Goal: Task Accomplishment & Management: Manage account settings

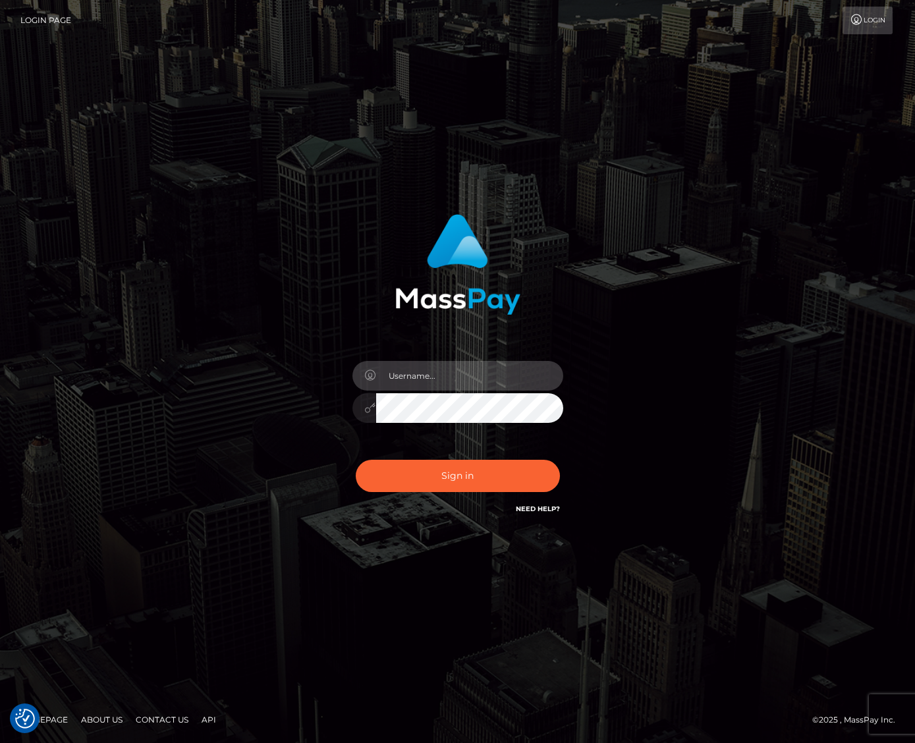
type input "jacka"
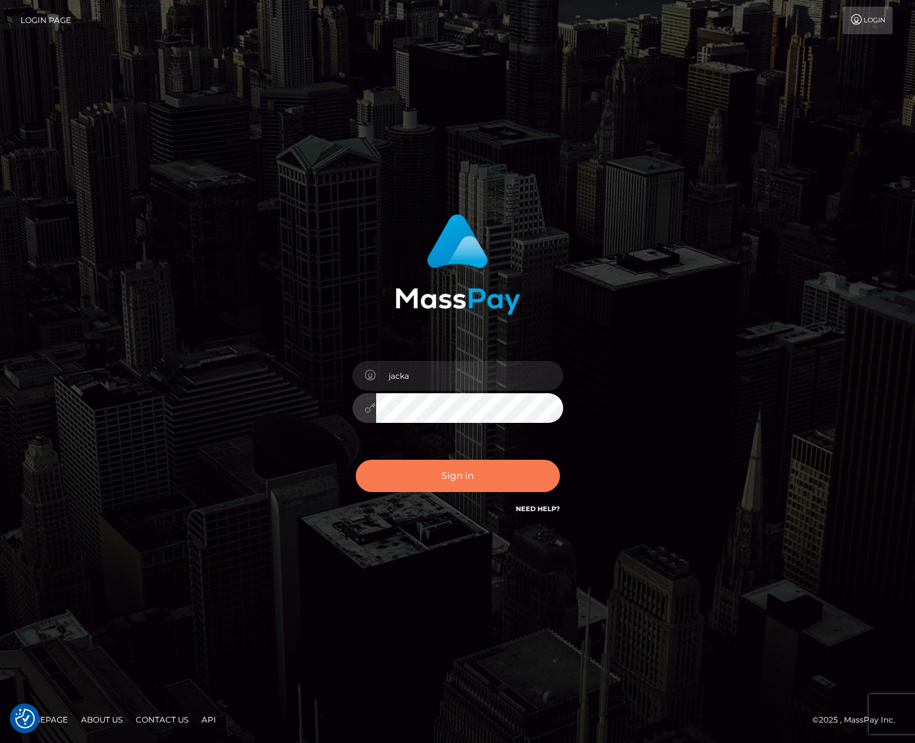
click at [427, 485] on button "Sign in" at bounding box center [458, 476] width 204 height 32
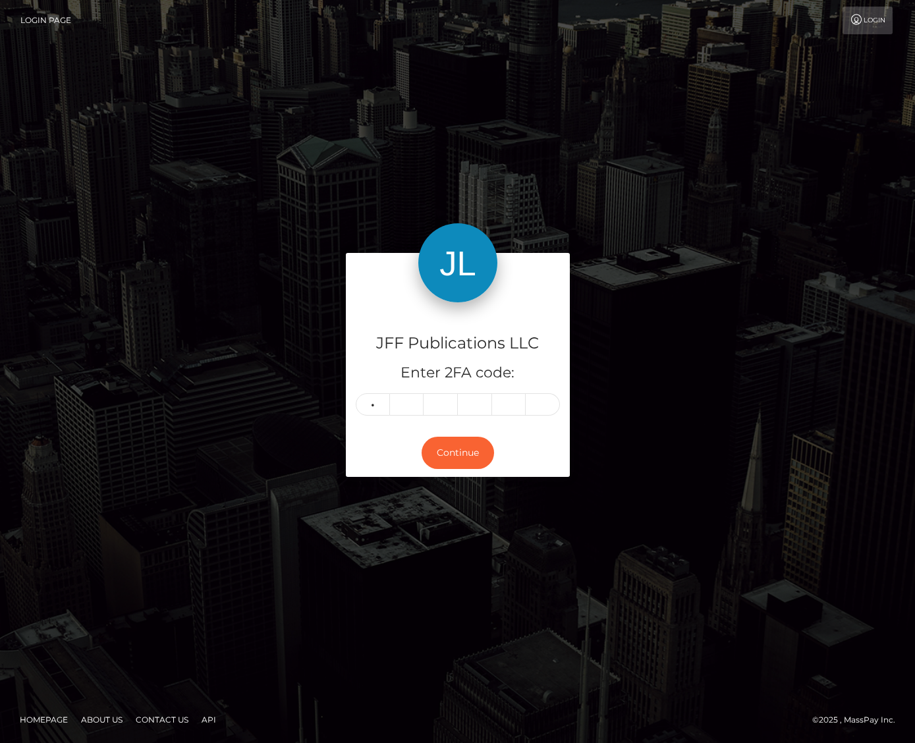
type input "5"
type input "3"
type input "0"
type input "5"
type input "2"
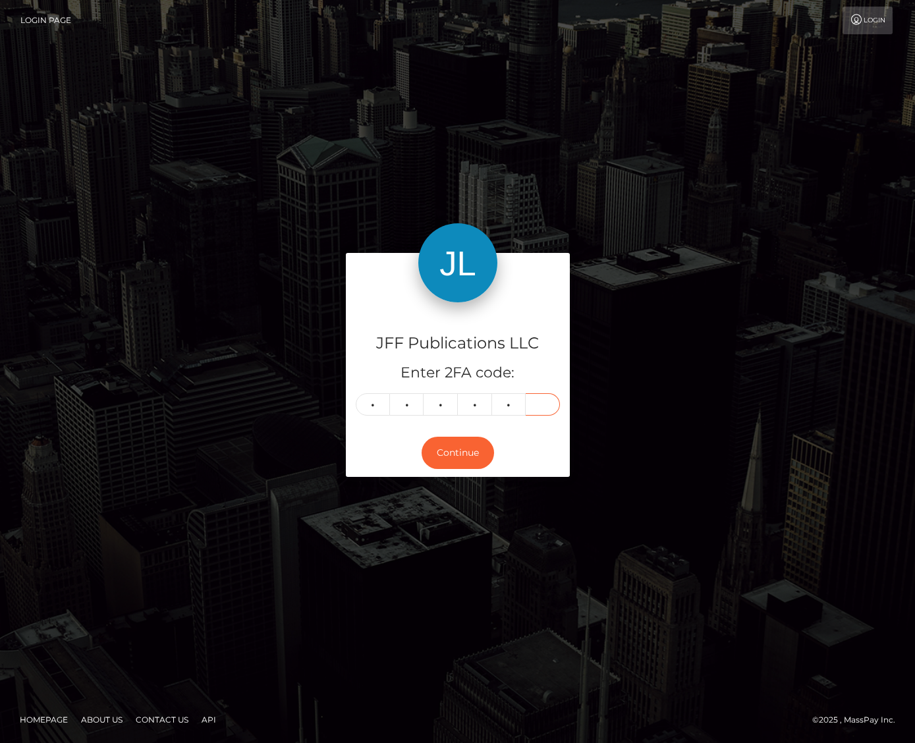
type input "1"
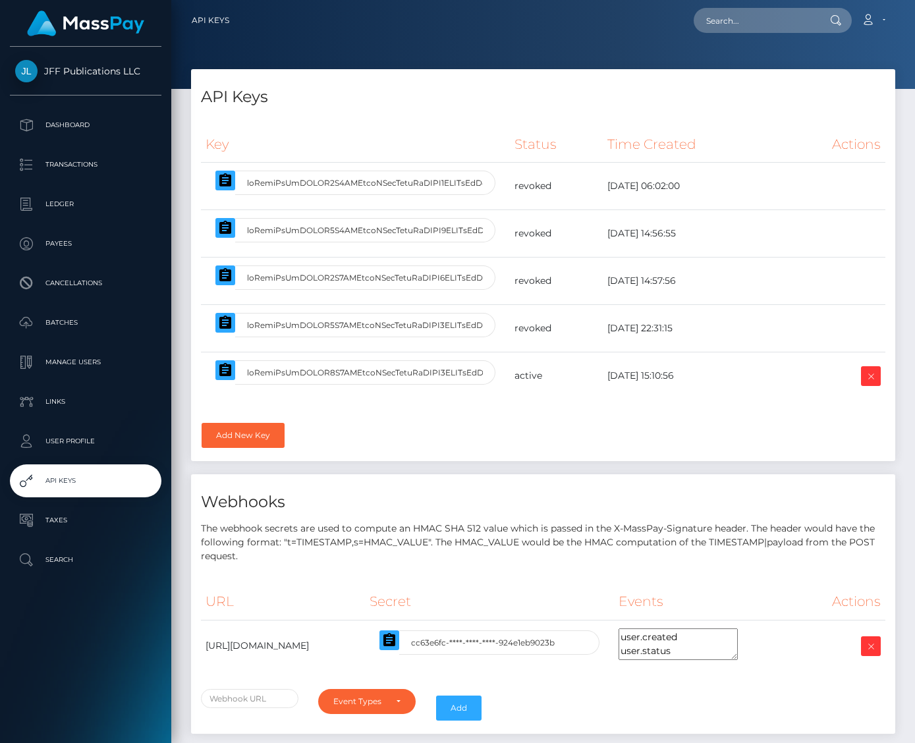
select select
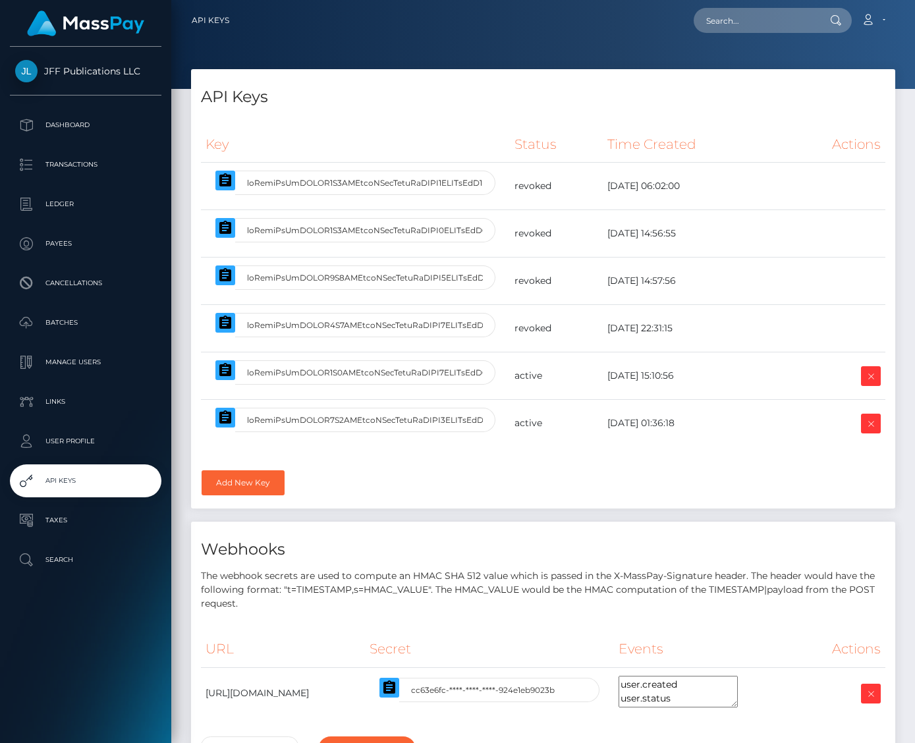
select select
click at [876, 373] on icon at bounding box center [871, 376] width 16 height 16
select select
click at [869, 373] on icon at bounding box center [871, 376] width 16 height 16
select select
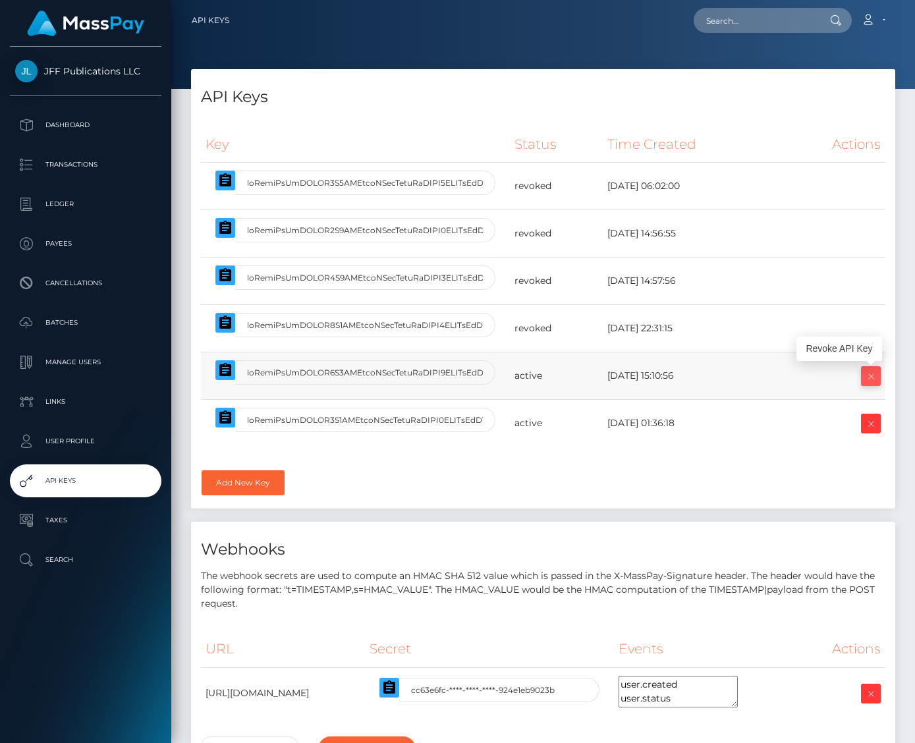
click at [877, 373] on icon at bounding box center [871, 376] width 16 height 16
select select
click at [863, 372] on link at bounding box center [871, 376] width 20 height 20
select select
click at [67, 135] on p "Dashboard" at bounding box center [85, 125] width 141 height 20
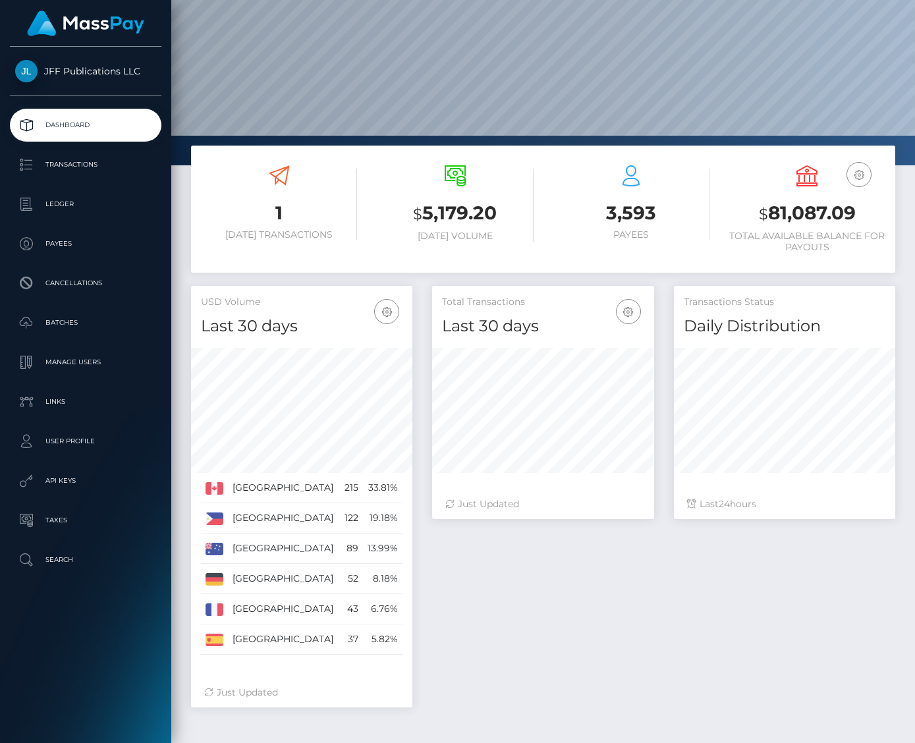
scroll to position [84, 0]
click at [452, 221] on h3 "$ 5,179.20" at bounding box center [455, 214] width 156 height 27
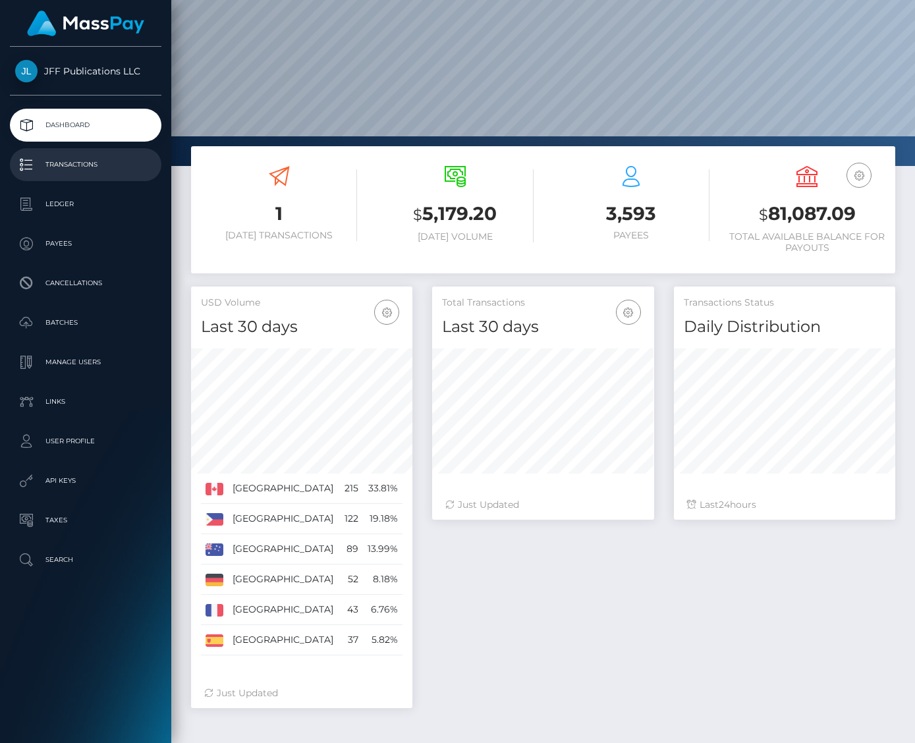
click at [78, 167] on p "Transactions" at bounding box center [85, 165] width 141 height 20
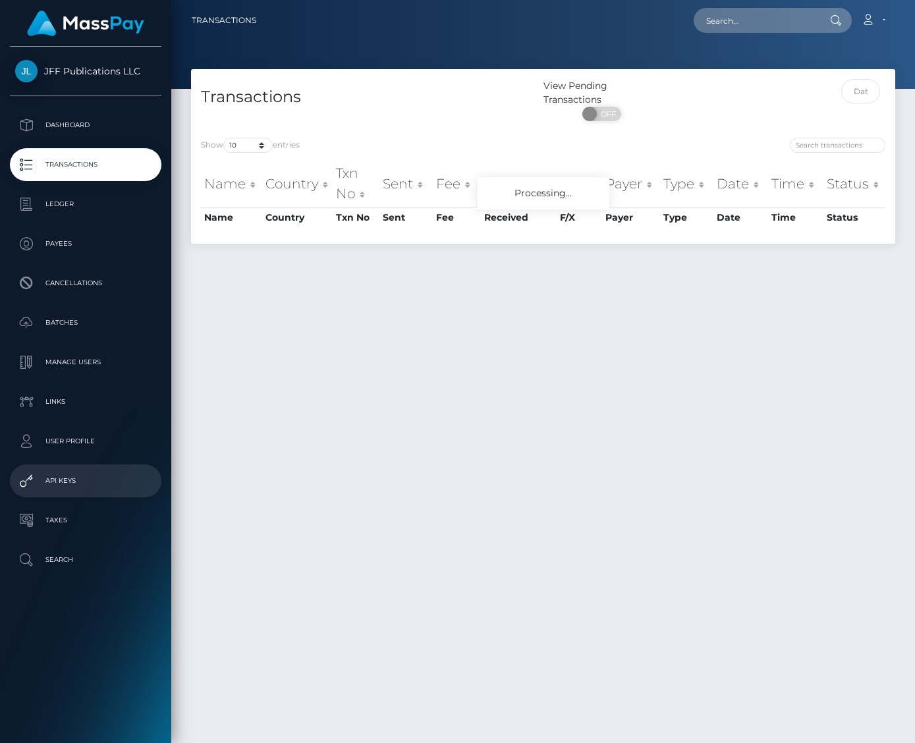
click at [62, 488] on p "API Keys" at bounding box center [85, 481] width 141 height 20
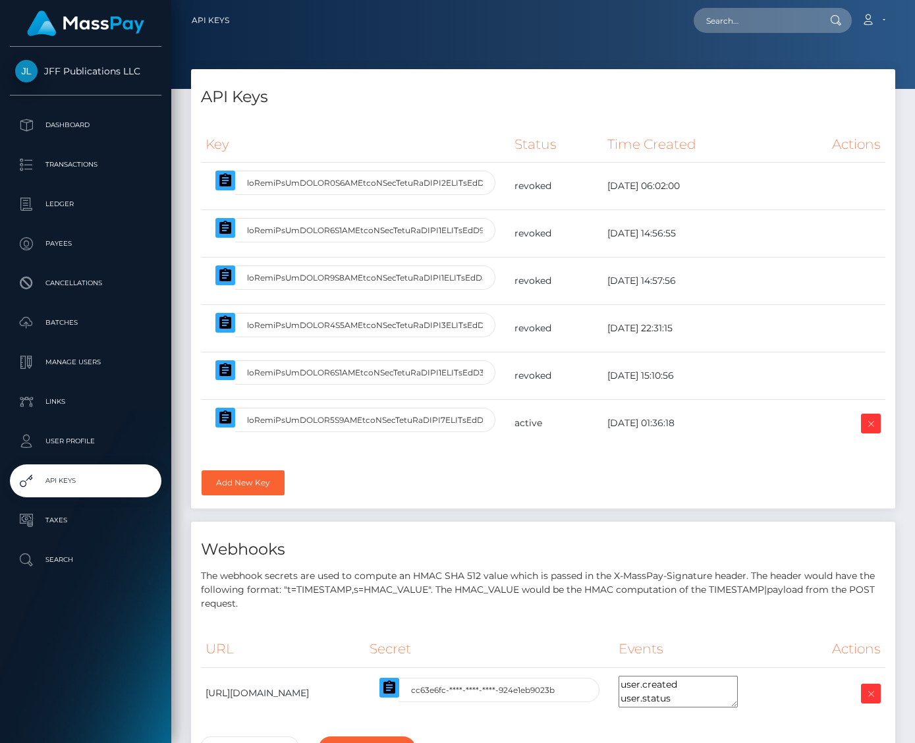
select select
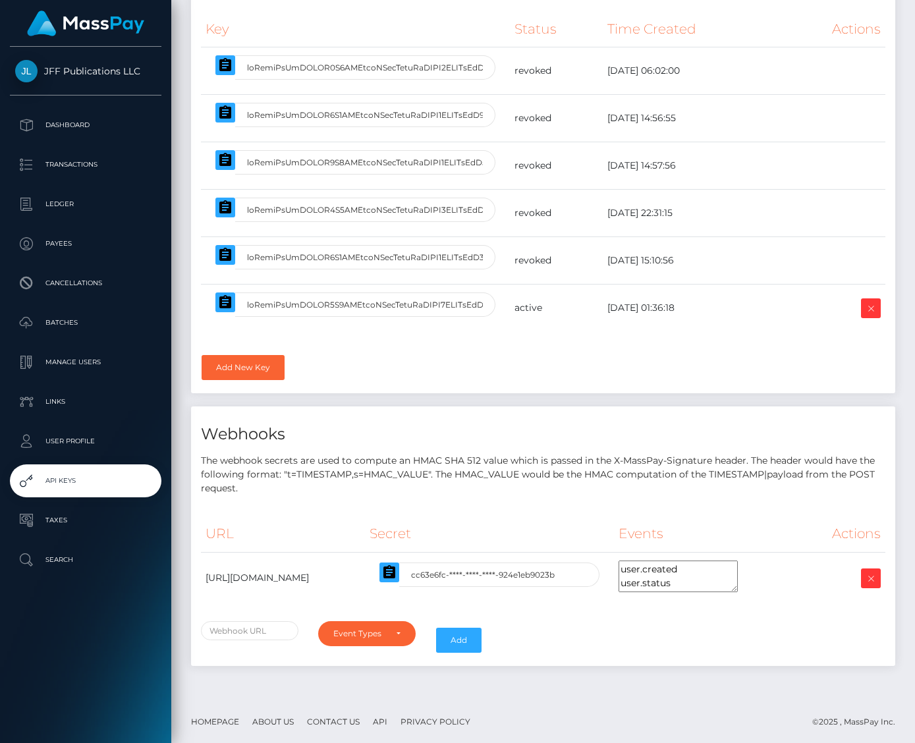
scroll to position [115, 0]
click at [45, 439] on p "User Profile" at bounding box center [85, 441] width 141 height 20
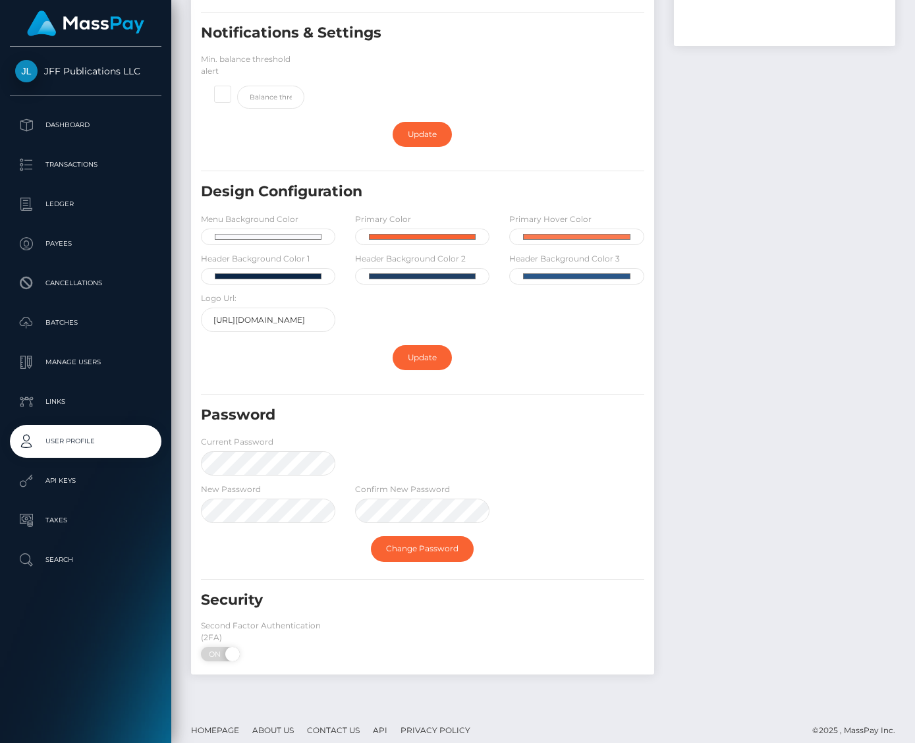
scroll to position [260, 0]
click at [81, 72] on span "JFF Publications LLC" at bounding box center [85, 71] width 151 height 12
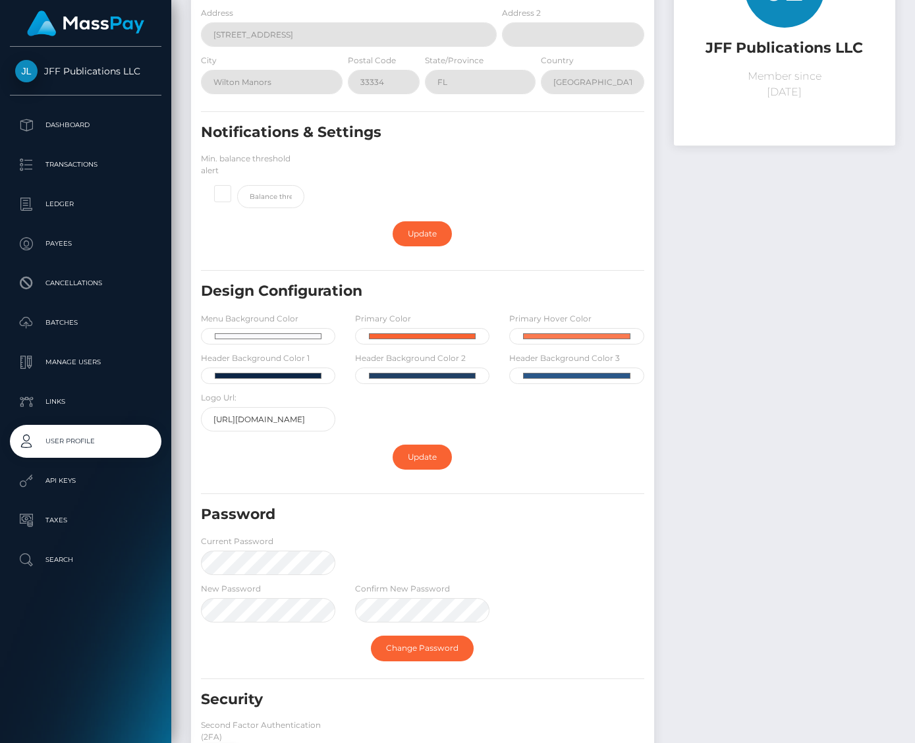
scroll to position [153, 0]
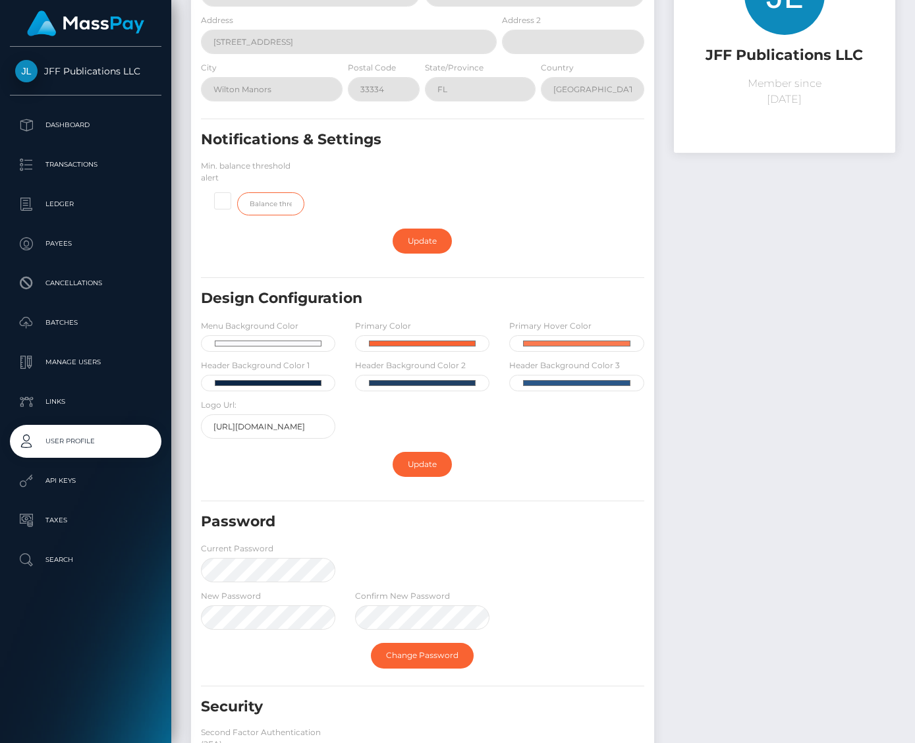
click at [277, 204] on input "text" at bounding box center [270, 203] width 67 height 23
click at [68, 474] on p "API Keys" at bounding box center [85, 481] width 141 height 20
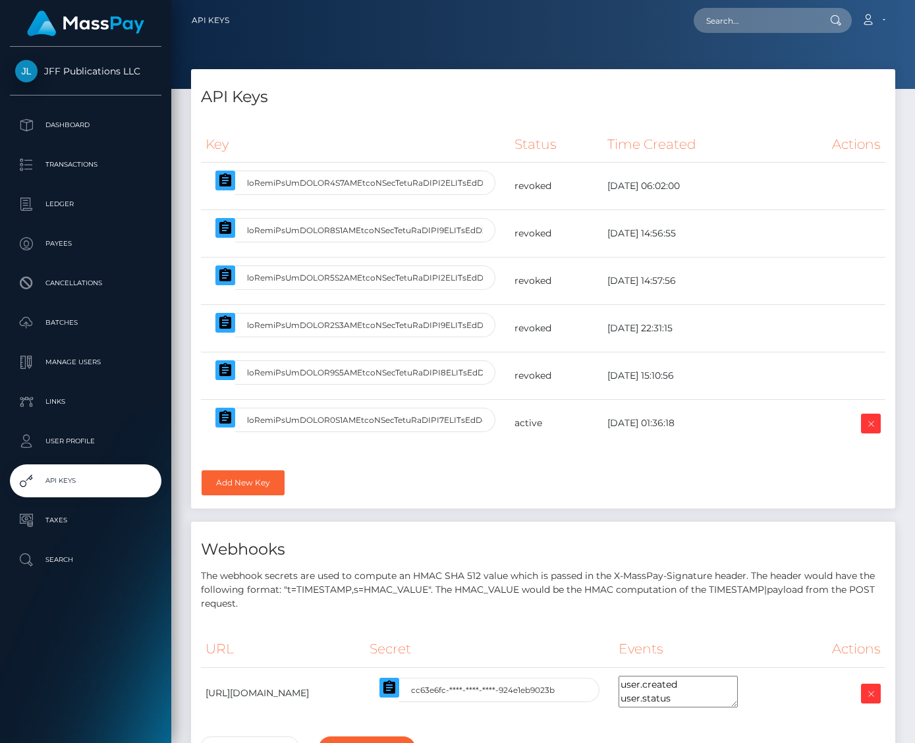
select select
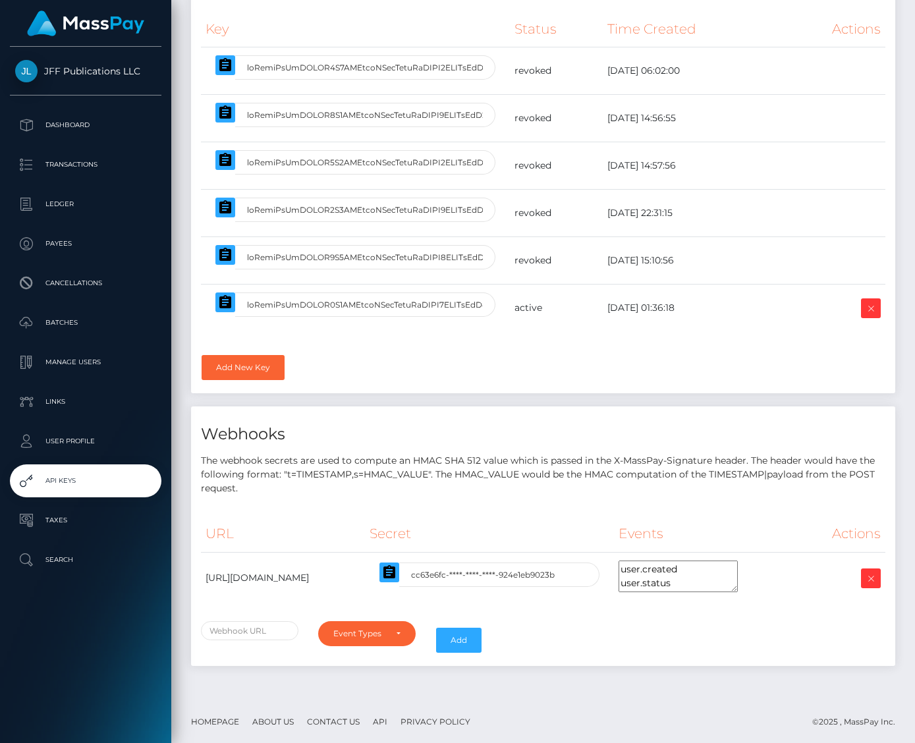
scroll to position [115, 0]
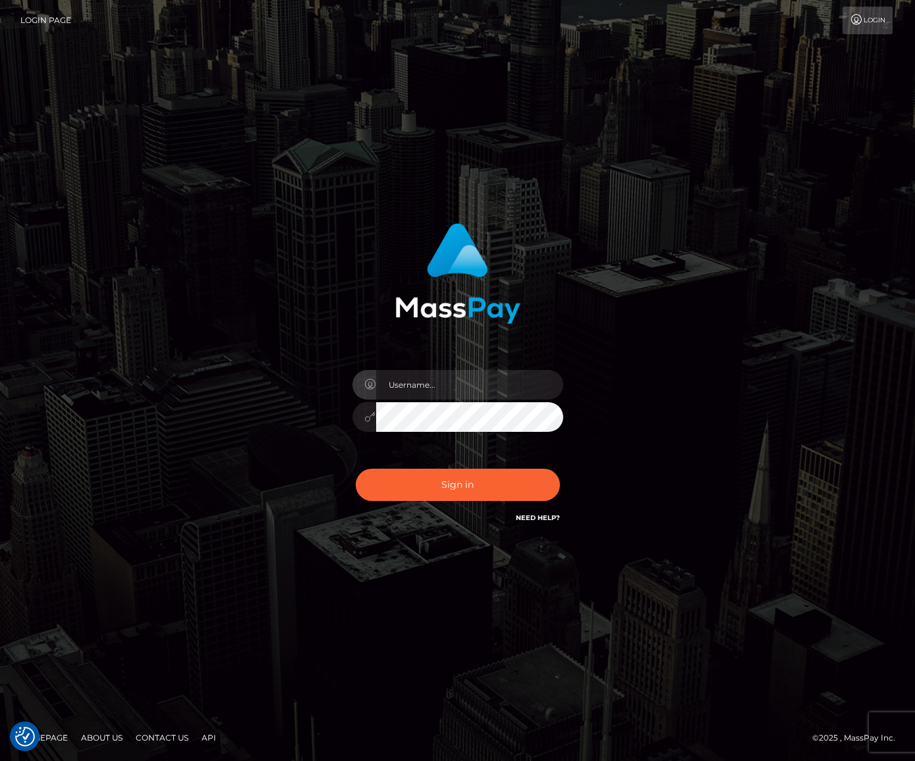
checkbox input "true"
type input "jacka"
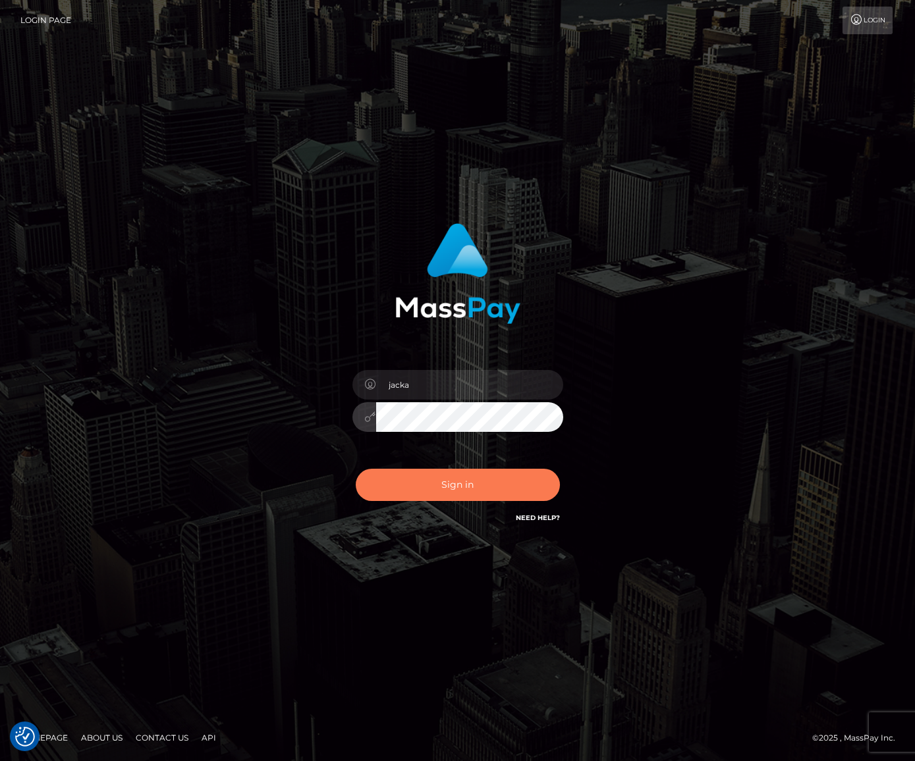
click at [422, 500] on button "Sign in" at bounding box center [458, 485] width 204 height 32
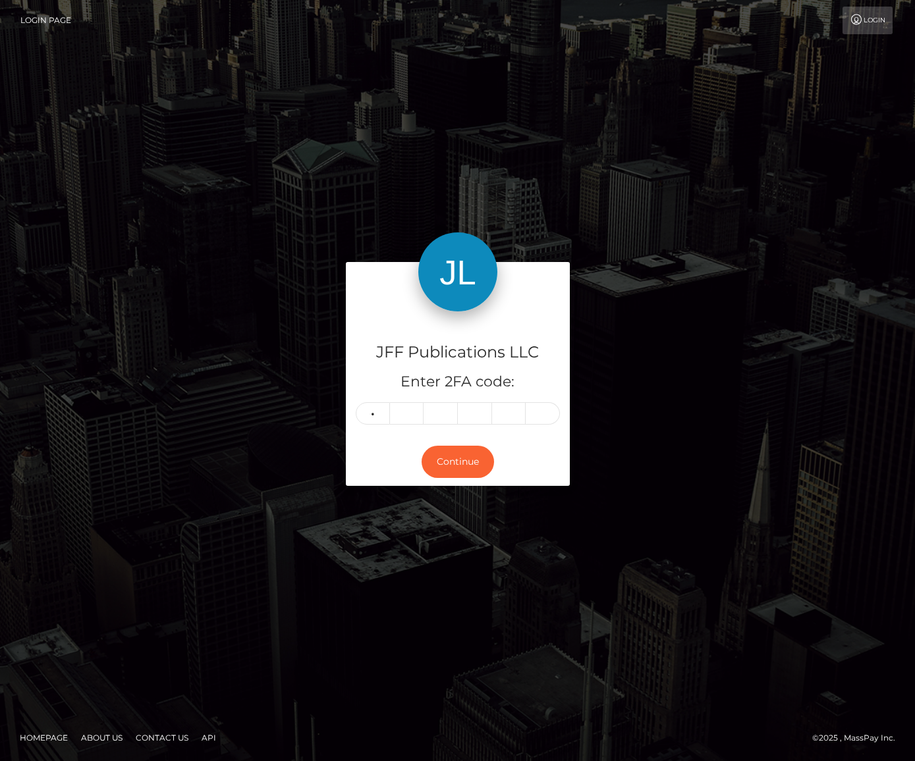
type input "2"
type input "0"
type input "4"
type input "7"
type input "0"
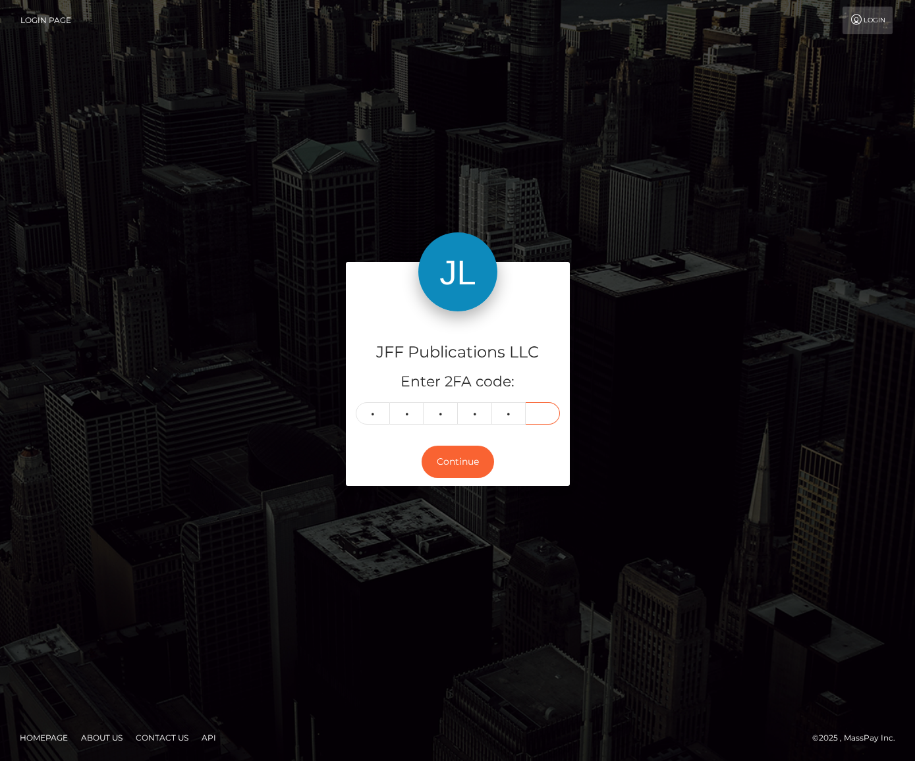
type input "8"
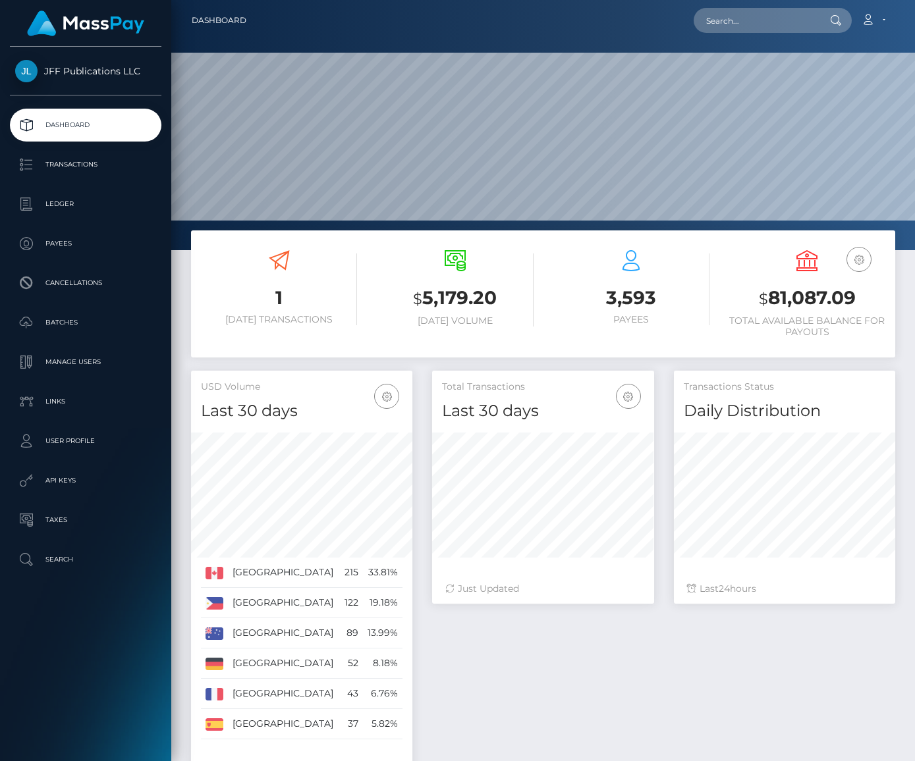
scroll to position [233, 222]
click at [65, 480] on p "API Keys" at bounding box center [85, 481] width 141 height 20
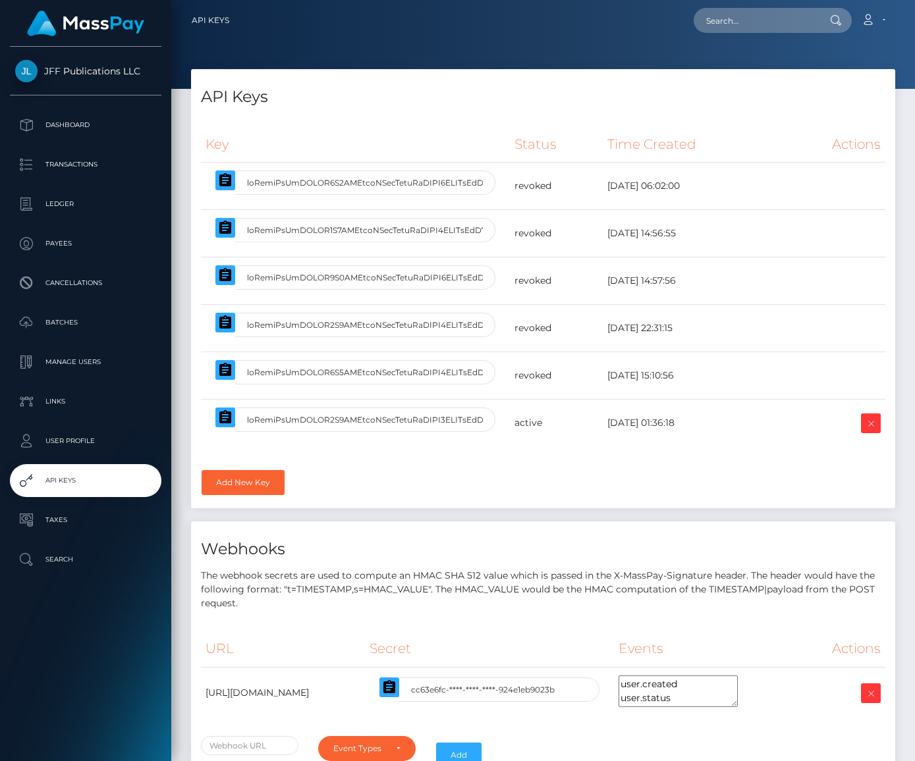
select select
click at [226, 420] on icon "button" at bounding box center [225, 418] width 16 height 16
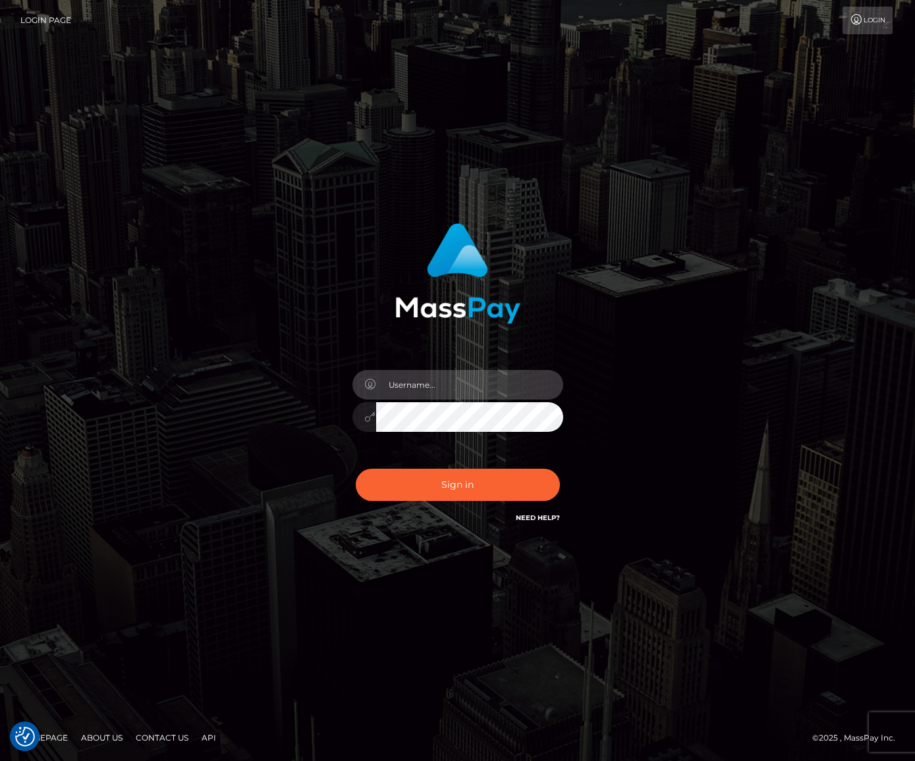
type input "jacka"
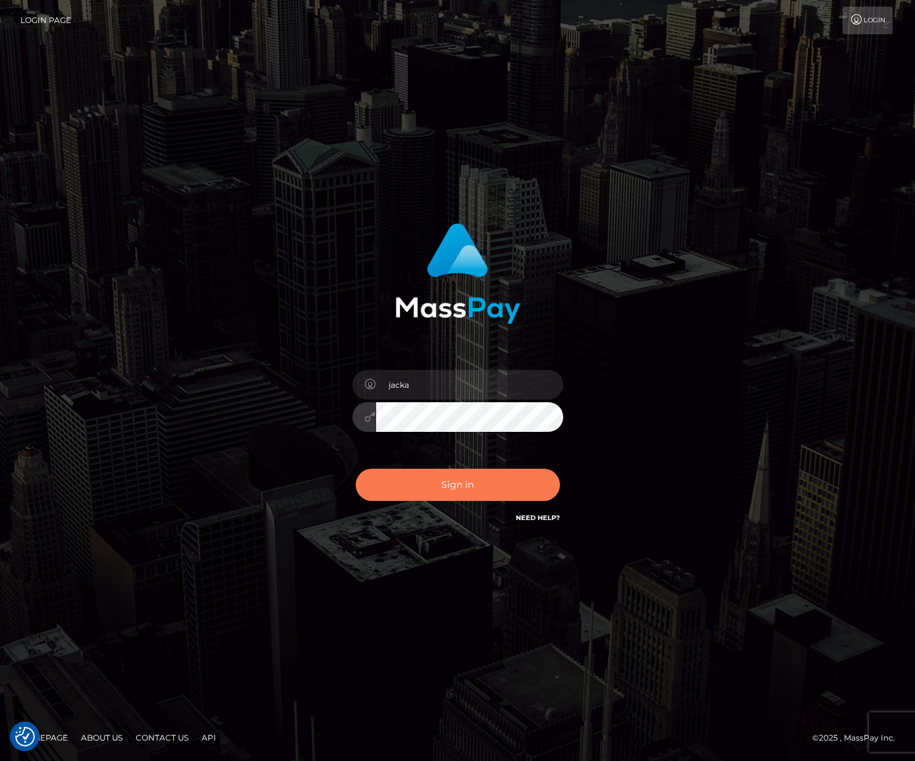
click at [433, 481] on button "Sign in" at bounding box center [458, 485] width 204 height 32
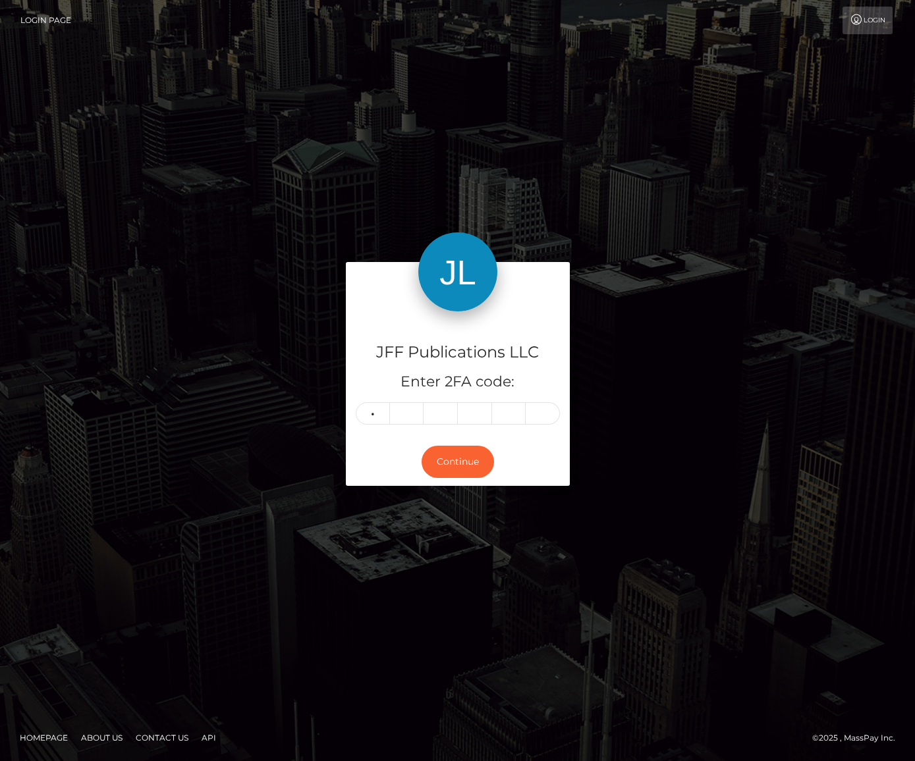
type input "7"
type input "4"
type input "3"
type input "5"
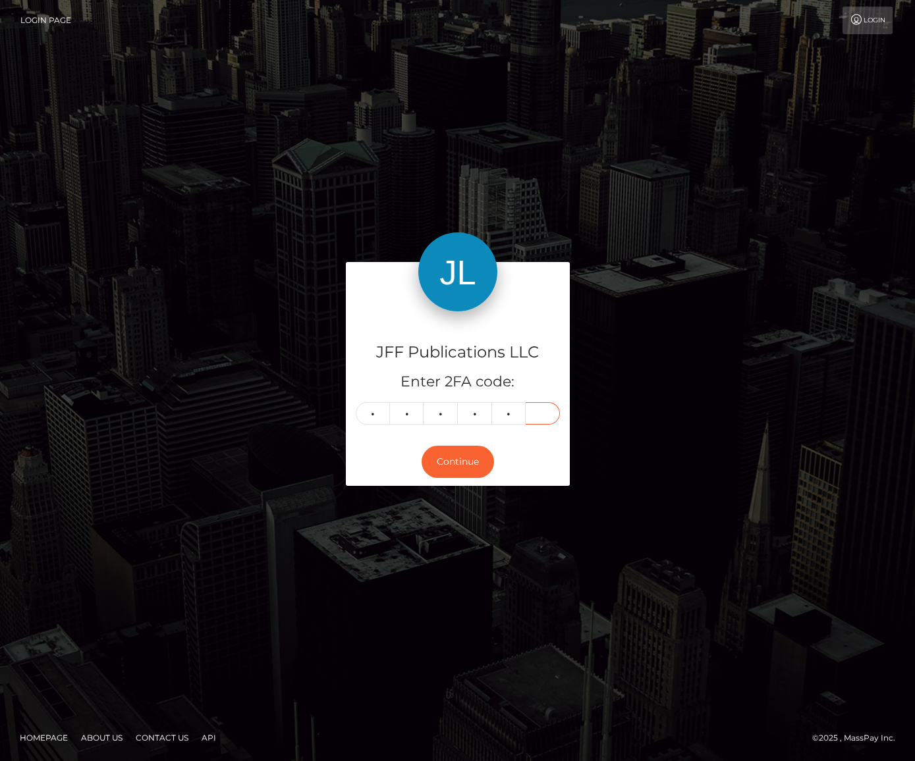
type input "4"
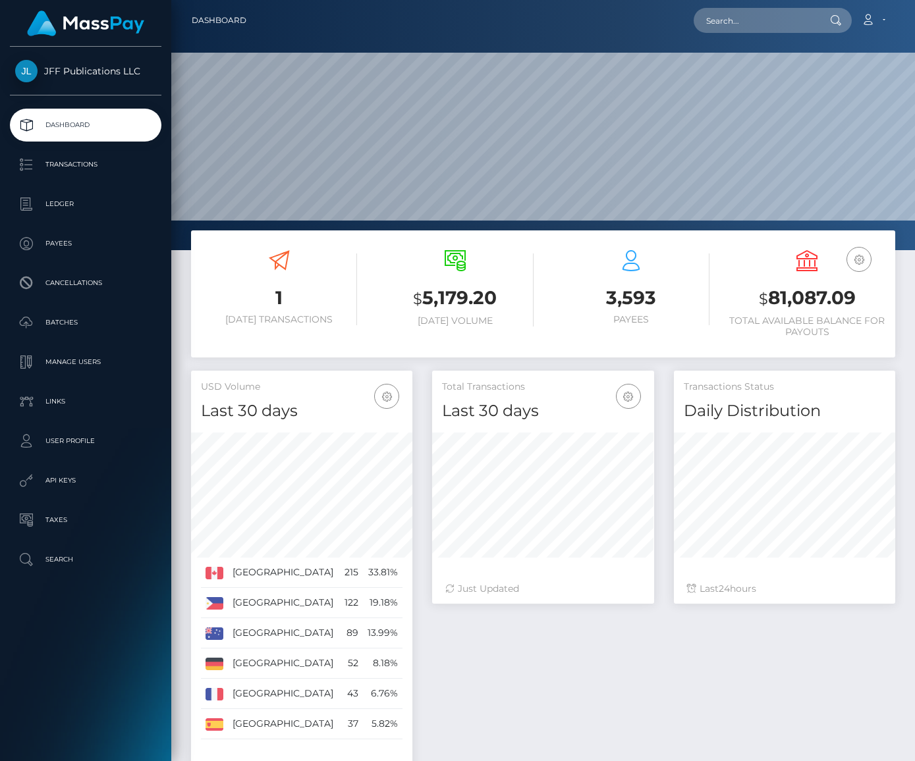
scroll to position [233, 222]
click at [63, 478] on p "API Keys" at bounding box center [85, 481] width 141 height 20
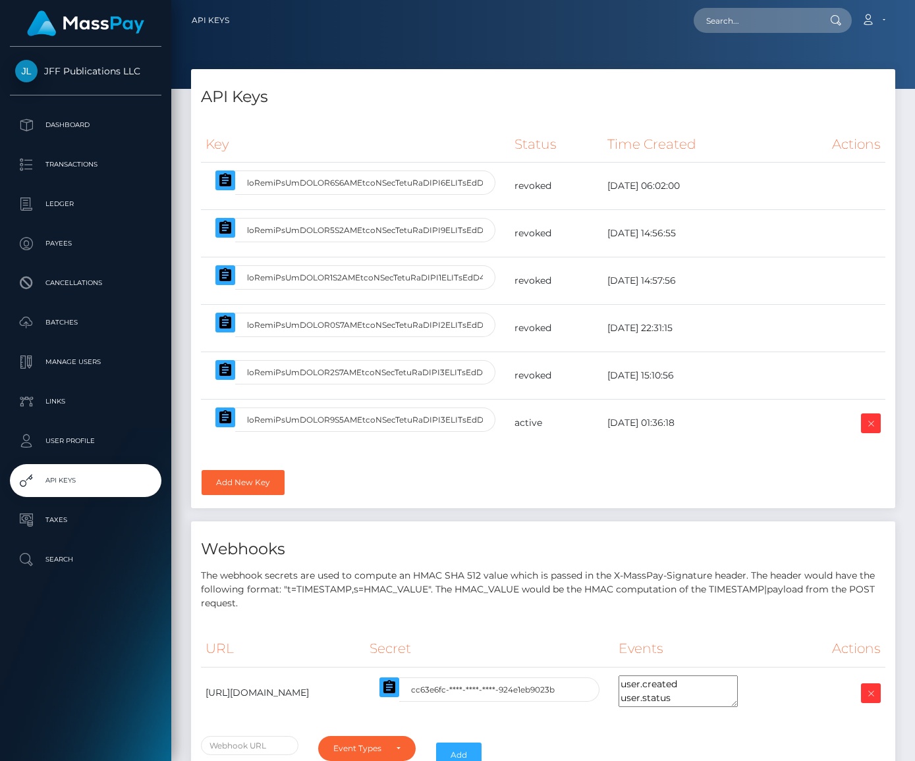
select select
click at [248, 473] on link "Add New Key" at bounding box center [243, 482] width 83 height 25
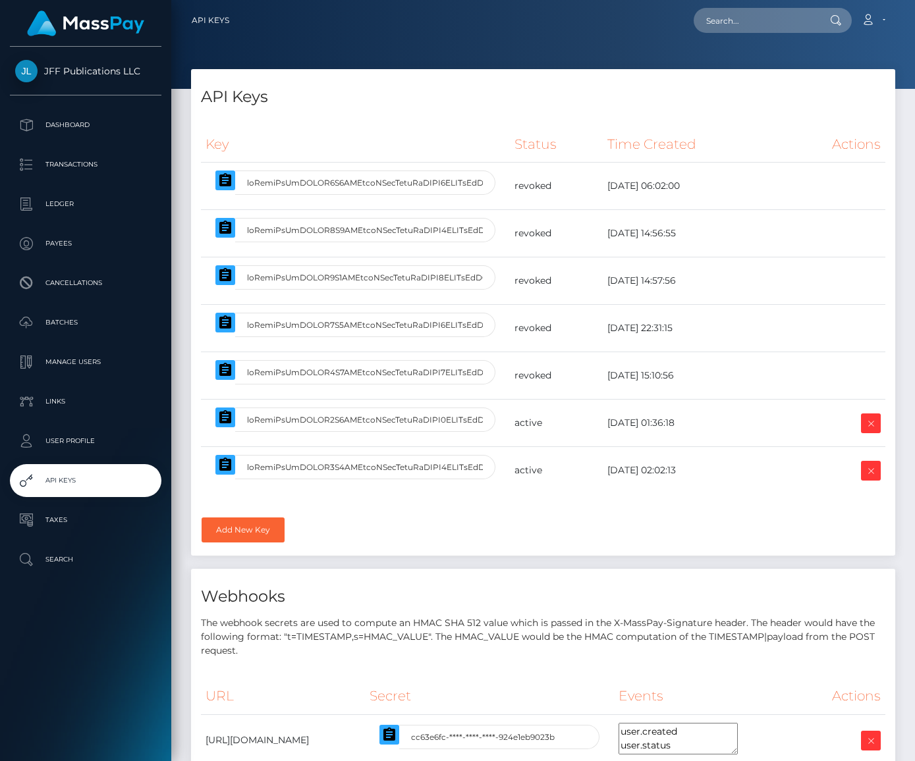
select select
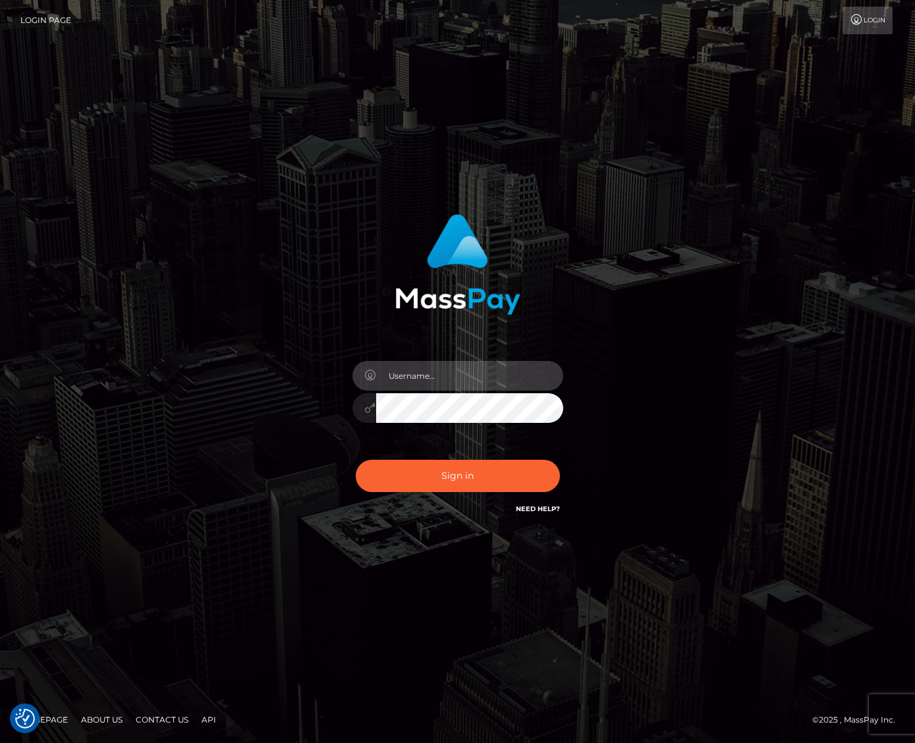
type input "jacka"
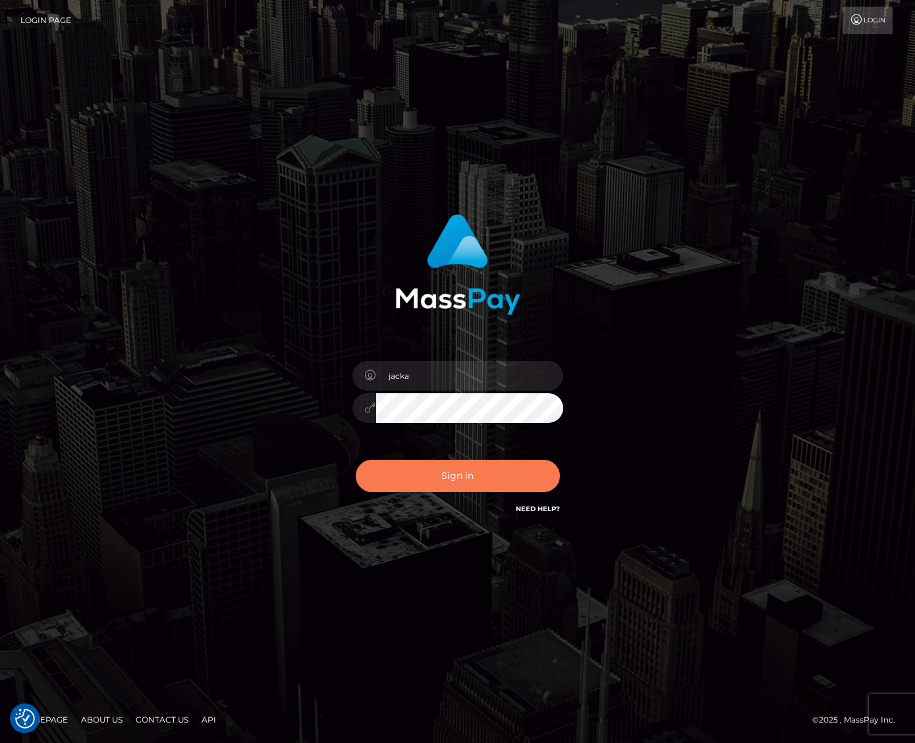
click at [429, 476] on button "Sign in" at bounding box center [458, 476] width 204 height 32
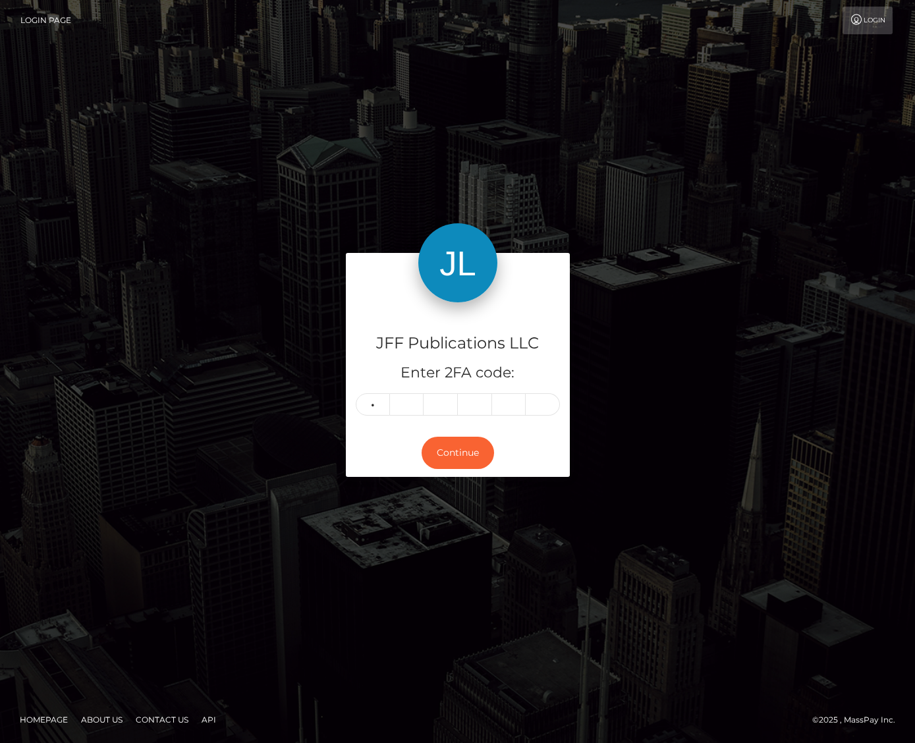
type input "1"
type input "3"
type input "2"
type input "7"
type input "4"
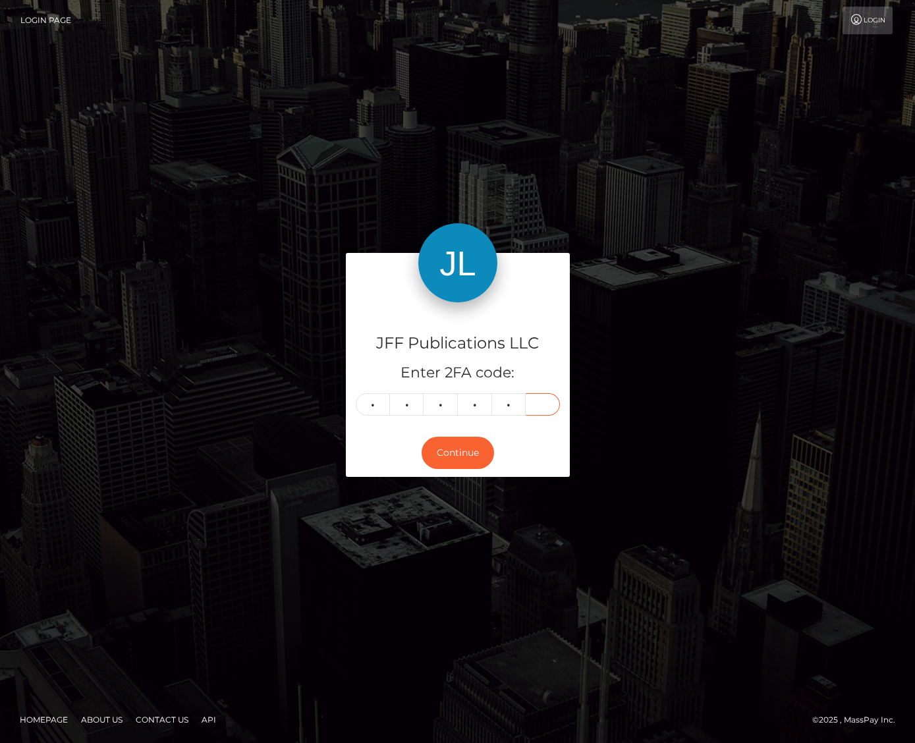
type input "9"
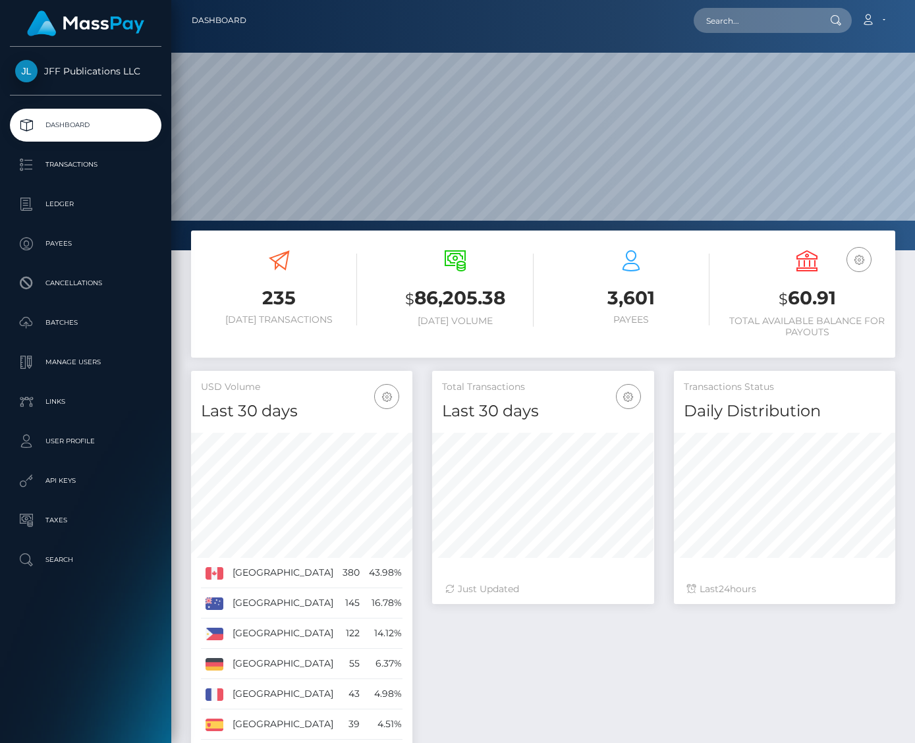
scroll to position [233, 222]
click at [57, 484] on p "API Keys" at bounding box center [85, 481] width 141 height 20
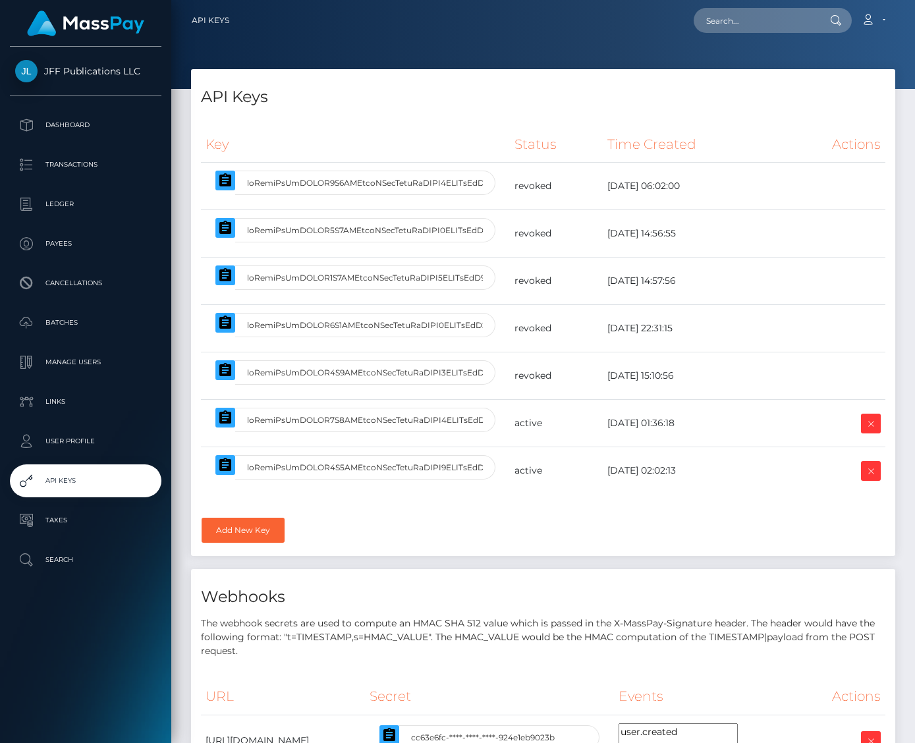
select select
click at [867, 429] on icon at bounding box center [871, 424] width 16 height 16
select select
